Goal: Task Accomplishment & Management: Use online tool/utility

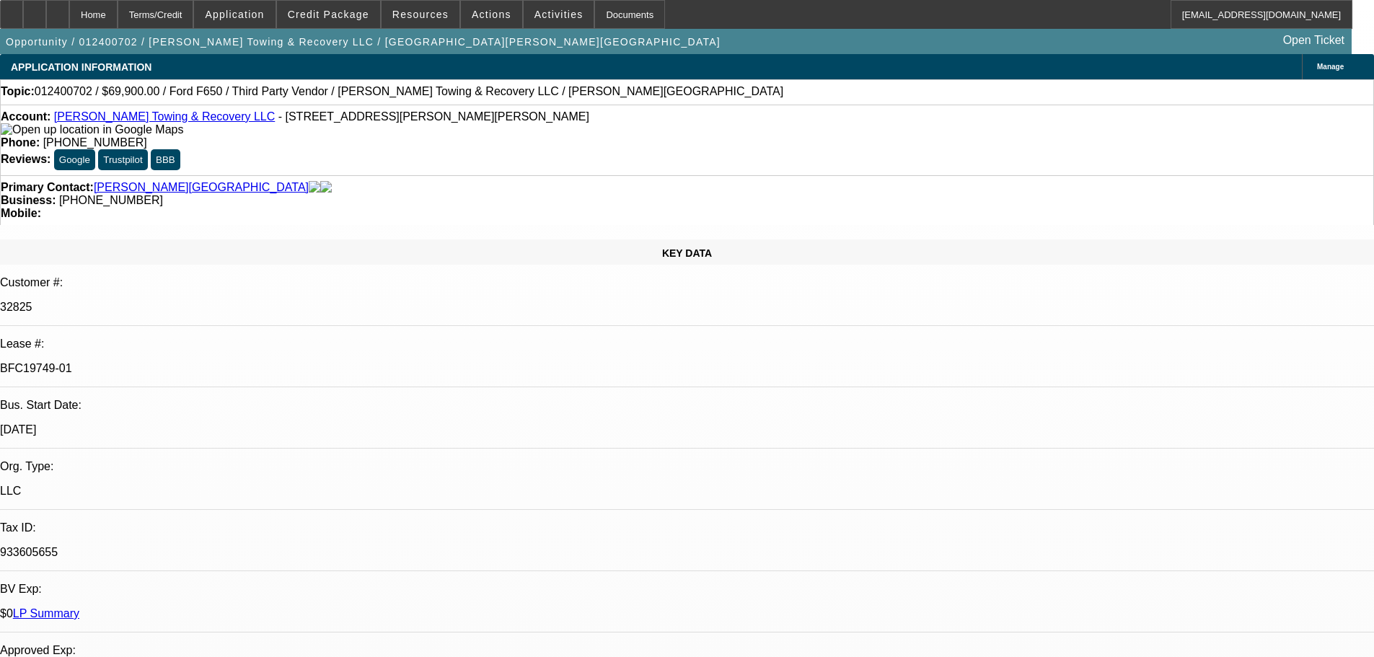
select select "0"
select select "2"
select select "0.2"
select select "17"
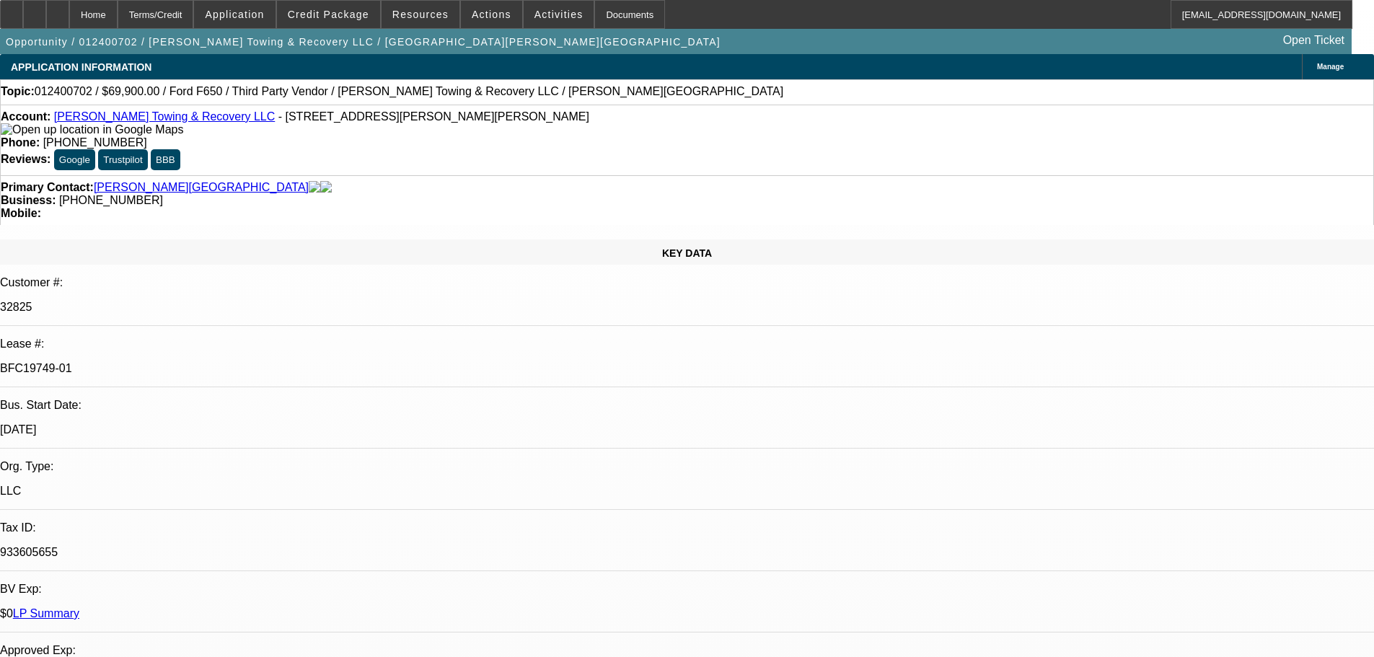
select select "0"
select select "2"
select select "0.2"
select select "17"
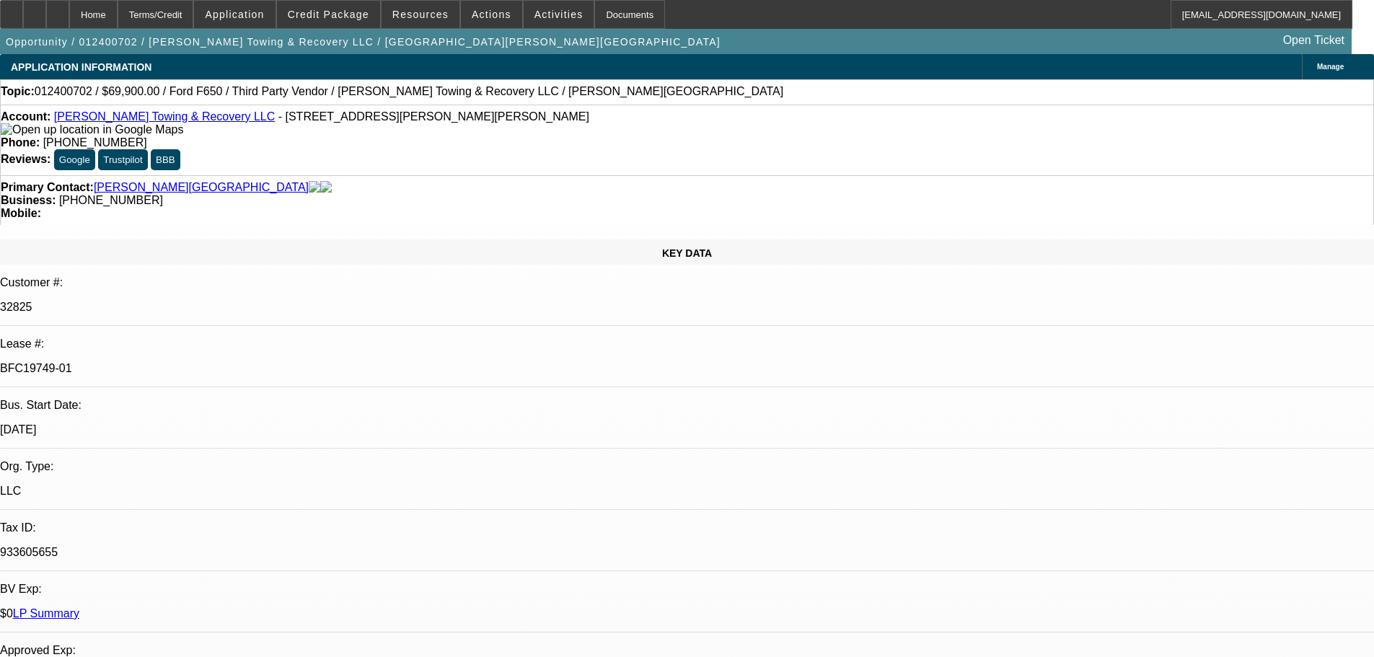
select select "0"
select select "2"
select select "0.2"
select select "17"
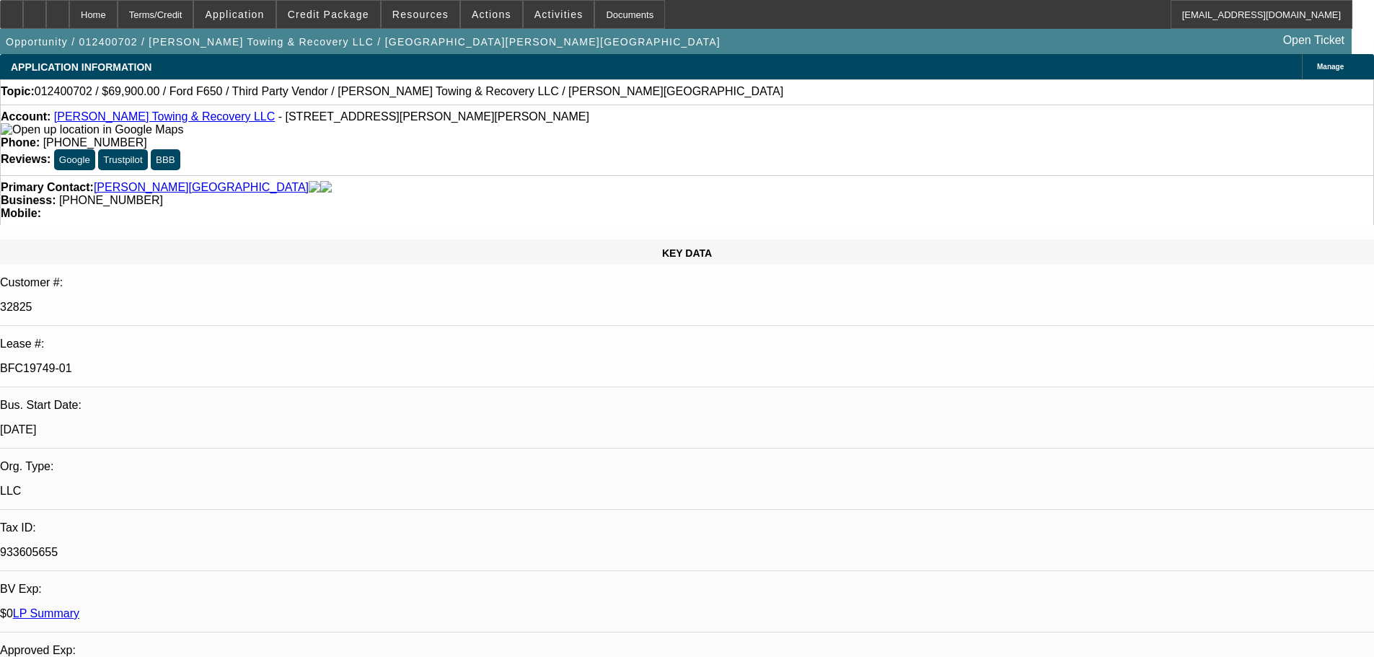
select select "0"
select select "2"
select select "0.2"
select select "17"
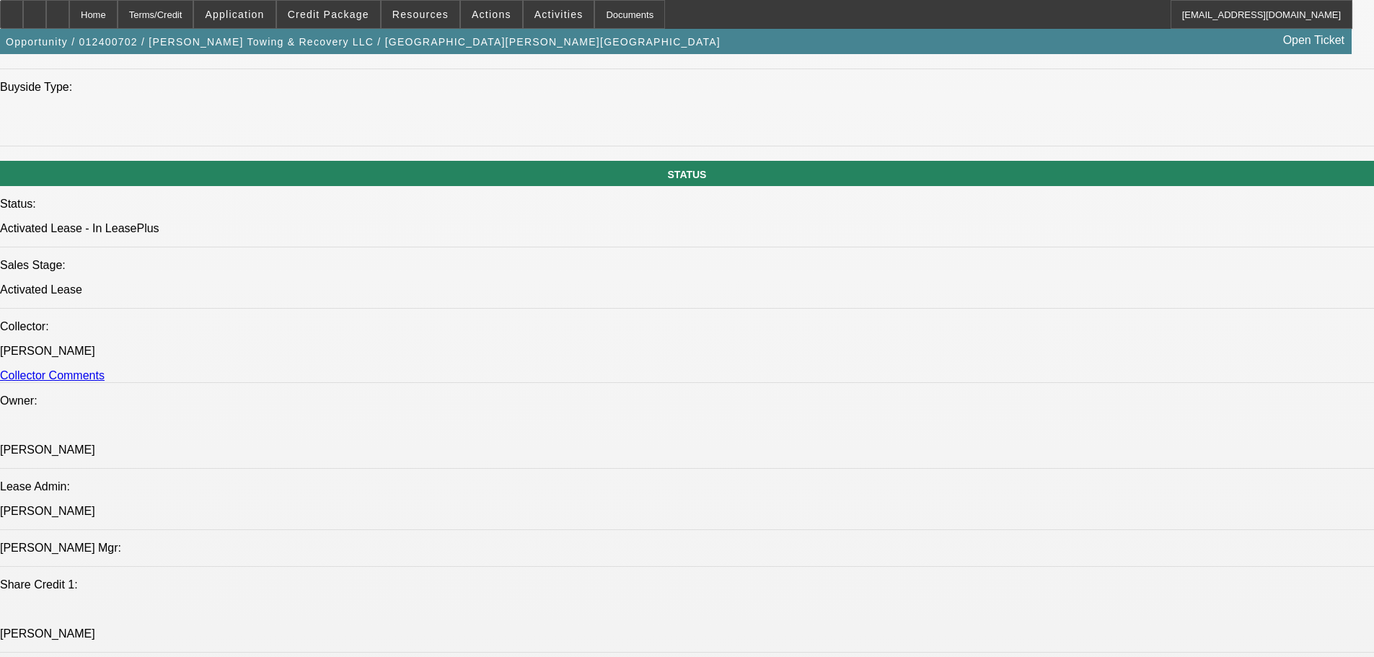
scroll to position [1587, 0]
